Goal: Task Accomplishment & Management: Manage account settings

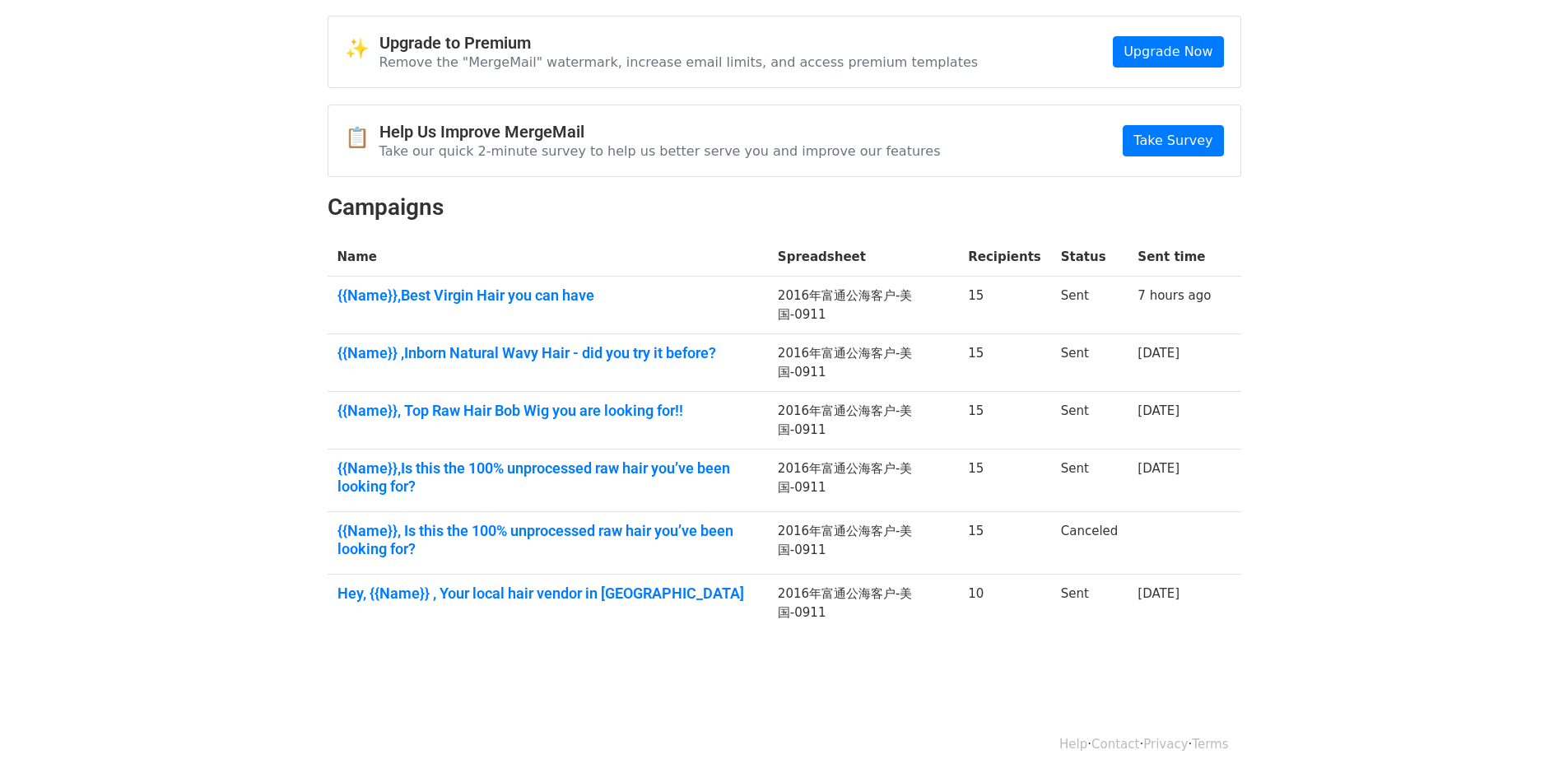
click at [1318, 284] on body "MergeMail Campaigns Templates Reports Open Gmail Daily emails left: 35 Help xbl…" at bounding box center [784, 325] width 1568 height 771
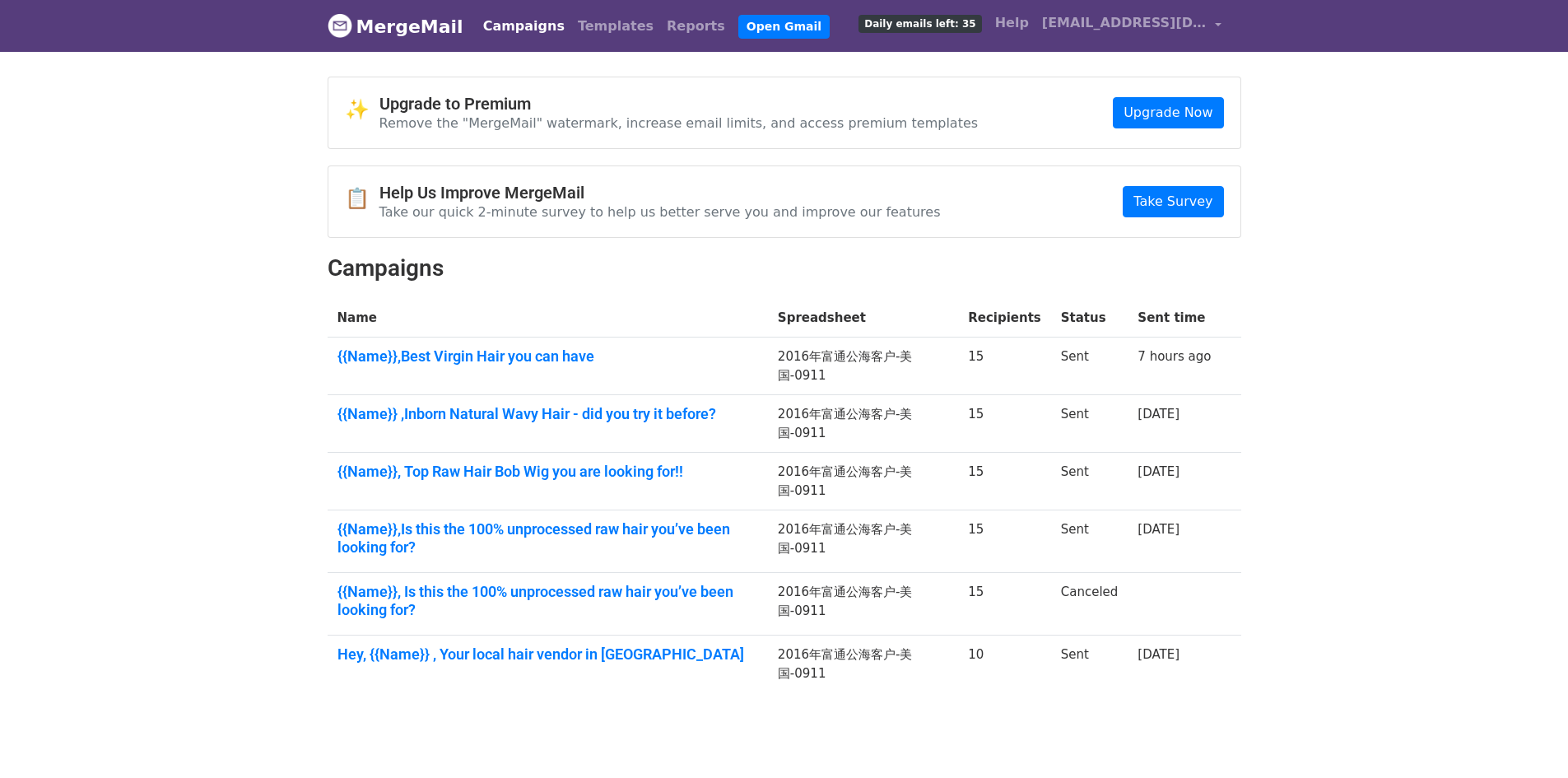
click at [884, 359] on td "2016年富通公海客户-美国-0911" at bounding box center [863, 365] width 191 height 57
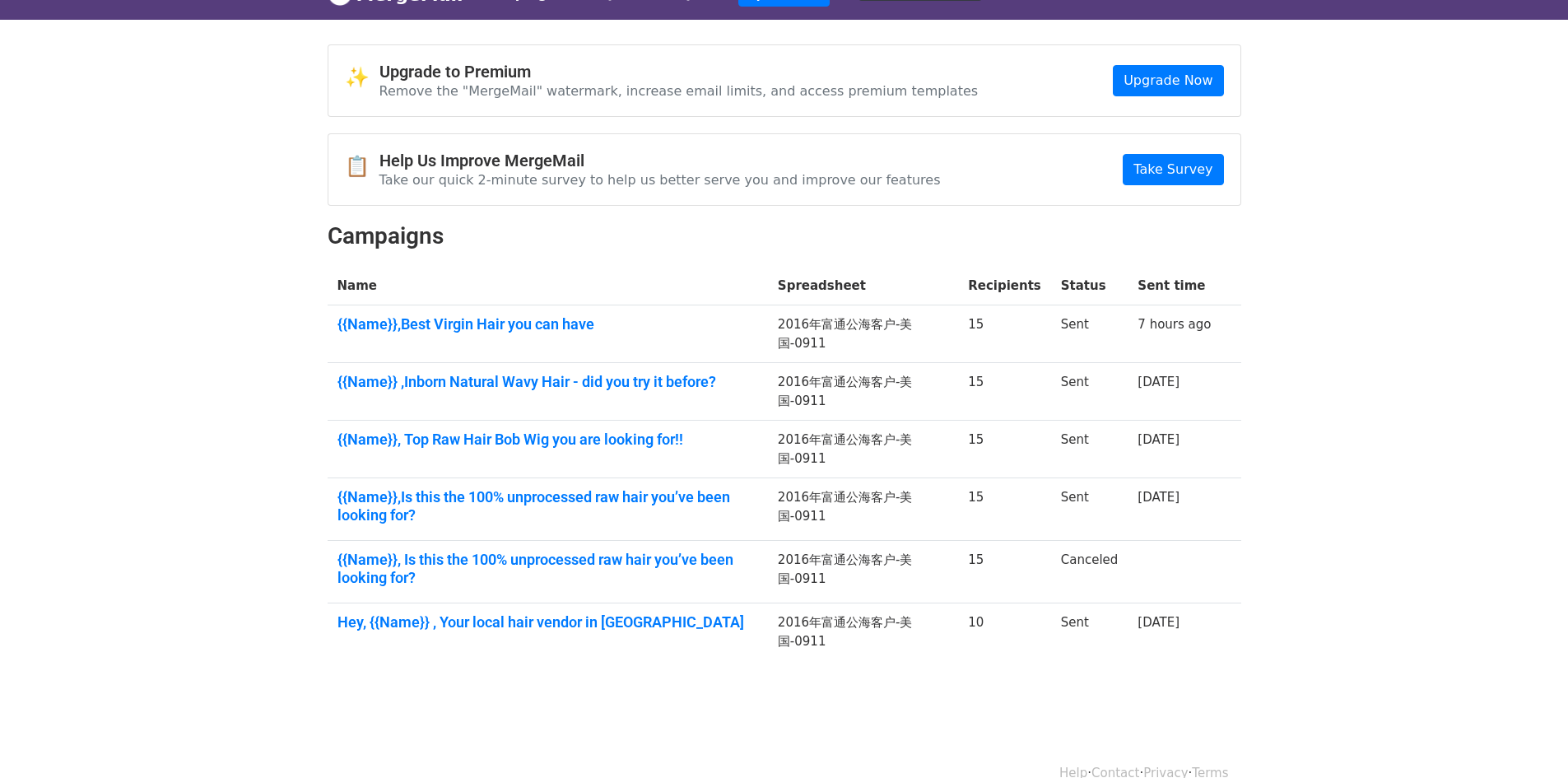
scroll to position [61, 0]
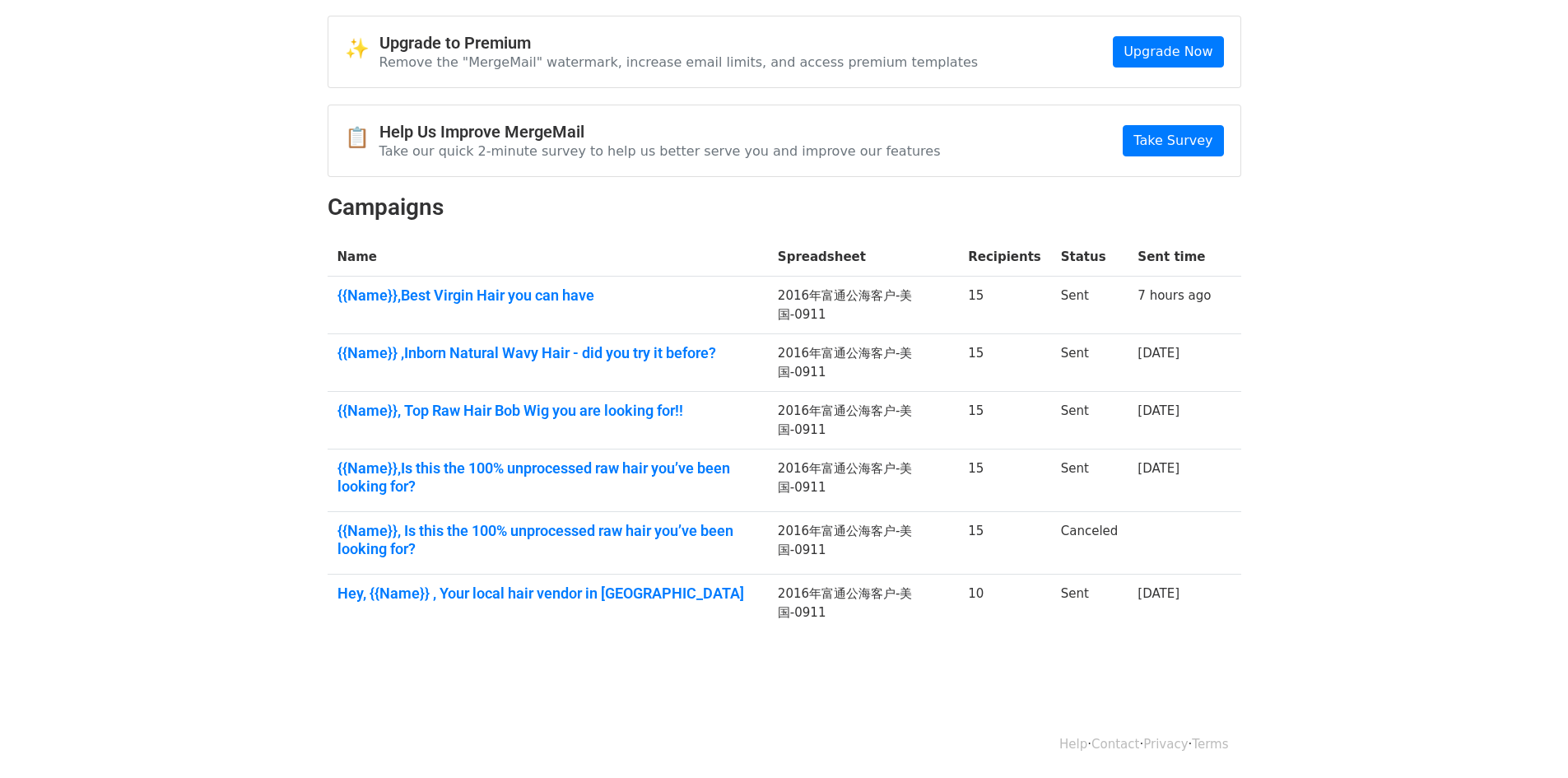
click at [1331, 344] on body "MergeMail Campaigns Templates Reports Open Gmail Daily emails left: 35 Help xbl…" at bounding box center [784, 325] width 1568 height 771
click at [1356, 313] on body "MergeMail Campaigns Templates Reports Open Gmail Daily emails left: 35 Help xbl…" at bounding box center [784, 325] width 1568 height 771
drag, startPoint x: 266, startPoint y: 260, endPoint x: 214, endPoint y: 217, distance: 67.5
click at [214, 217] on body "MergeMail Campaigns Templates Reports Open Gmail Daily emails left: 35 Help xbl…" at bounding box center [784, 325] width 1568 height 771
